Goal: Navigation & Orientation: Go to known website

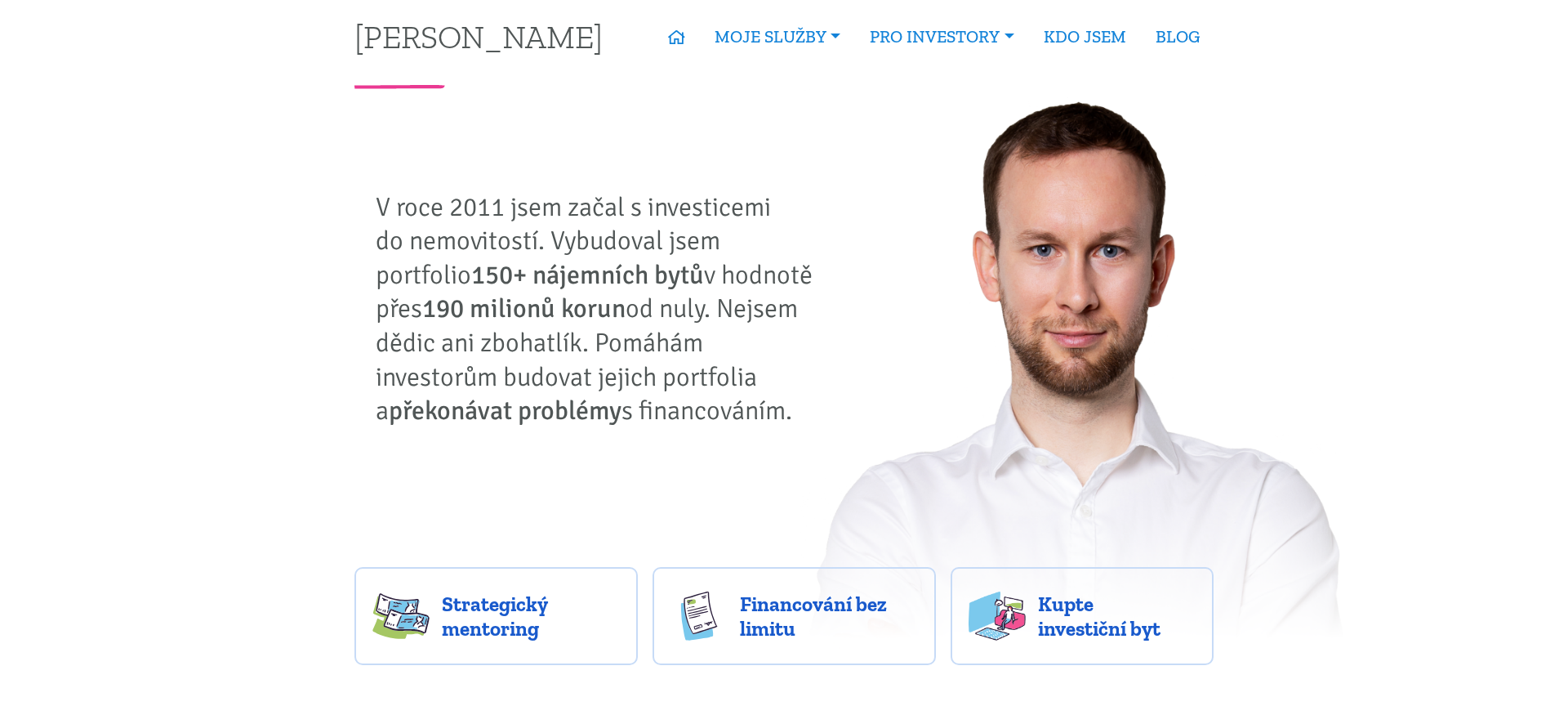
scroll to position [413, 0]
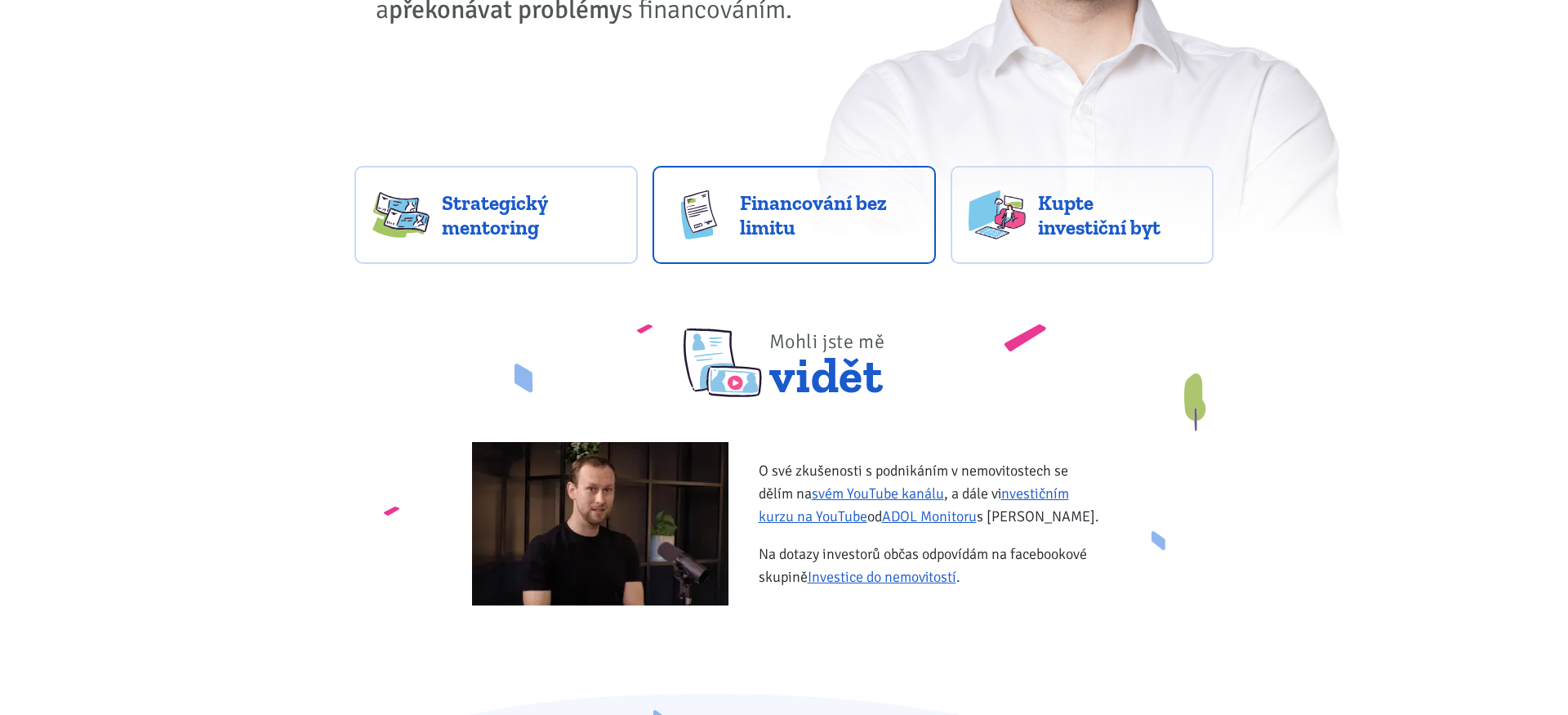
click at [746, 240] on link "Financování bez limitu" at bounding box center [793, 215] width 283 height 98
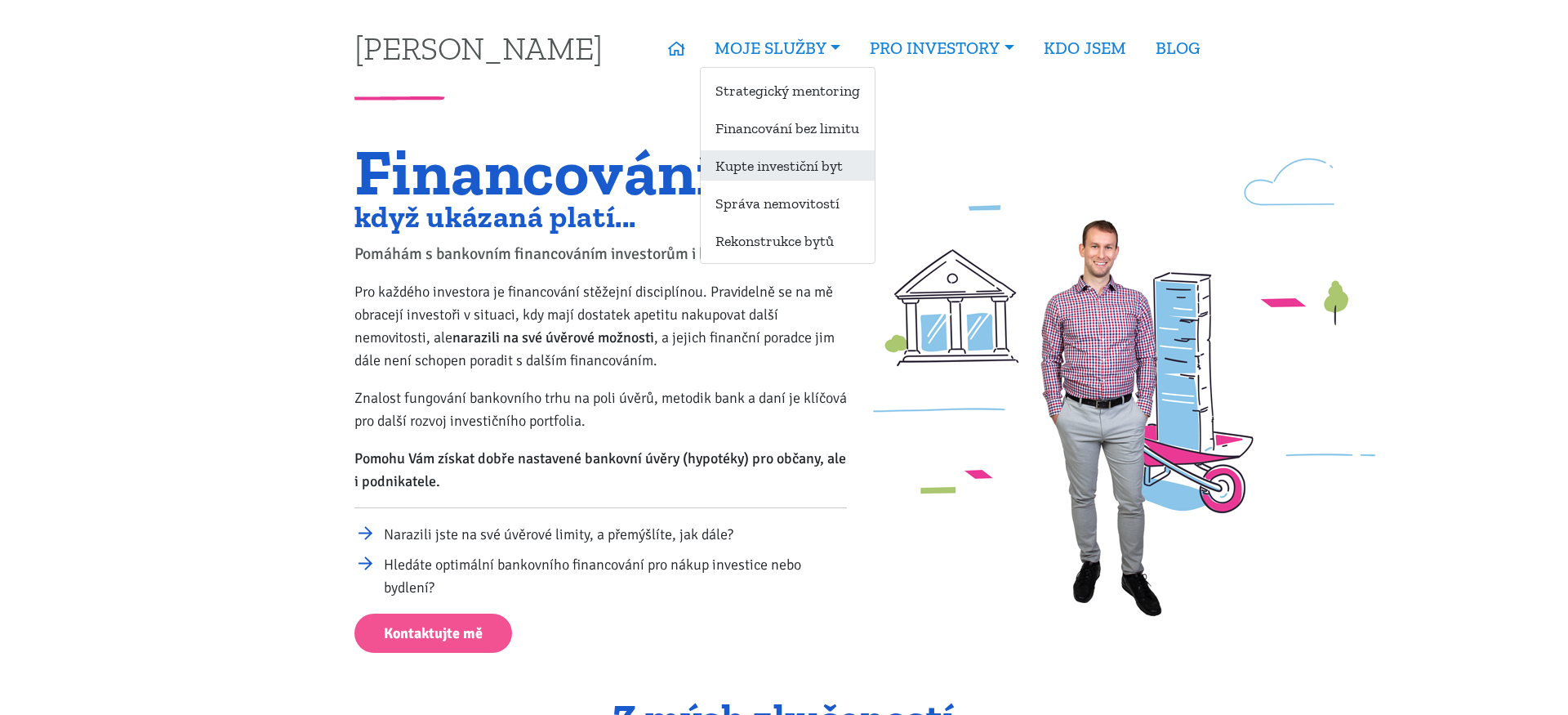
click at [791, 167] on link "Kupte investiční byt" at bounding box center [787, 165] width 174 height 31
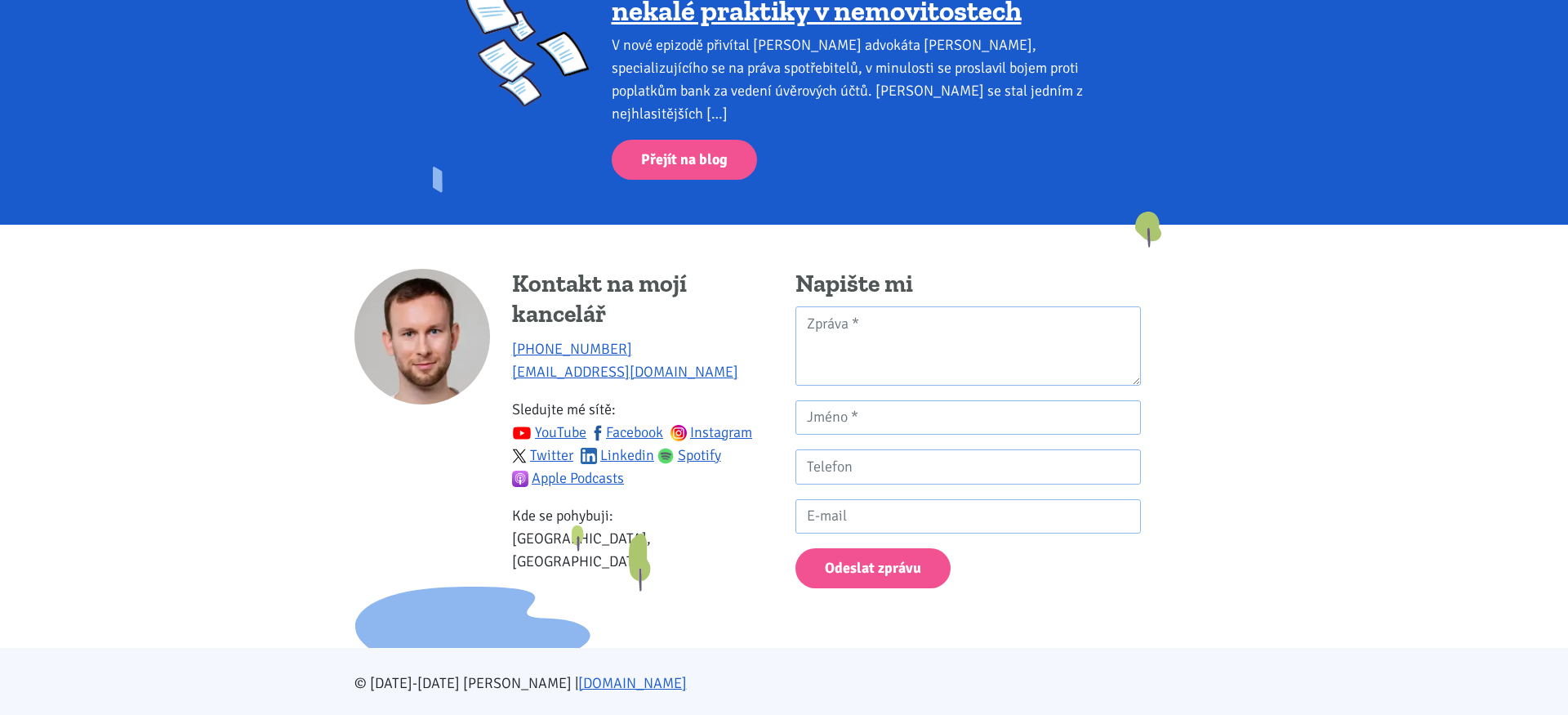
scroll to position [3101, 0]
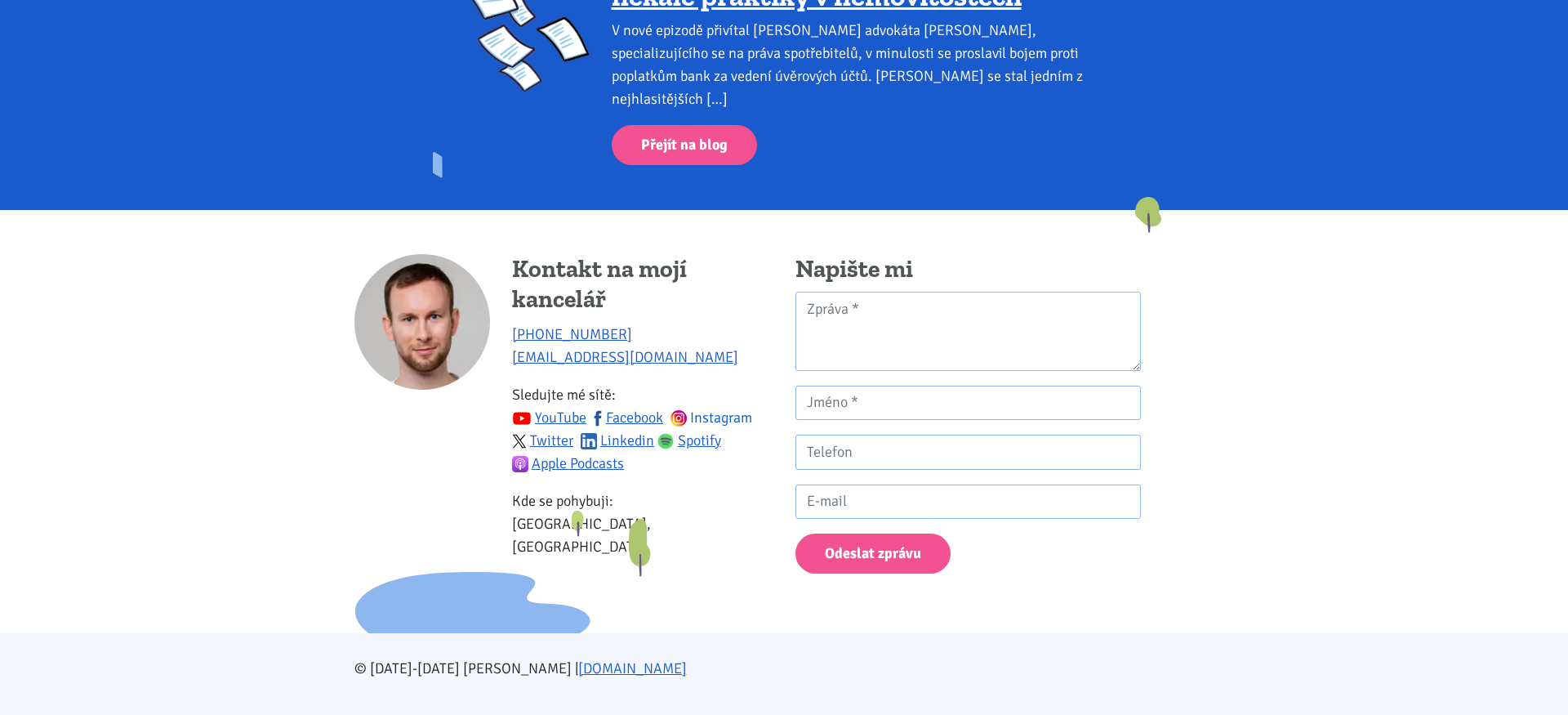
click at [704, 409] on link "Instagram" at bounding box center [711, 418] width 83 height 18
